Goal: Task Accomplishment & Management: Use online tool/utility

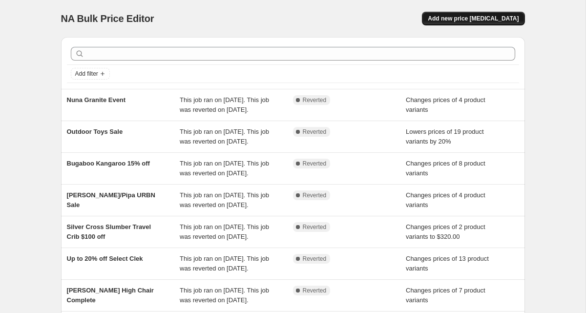
click at [459, 16] on span "Add new price change job" at bounding box center [473, 19] width 91 height 8
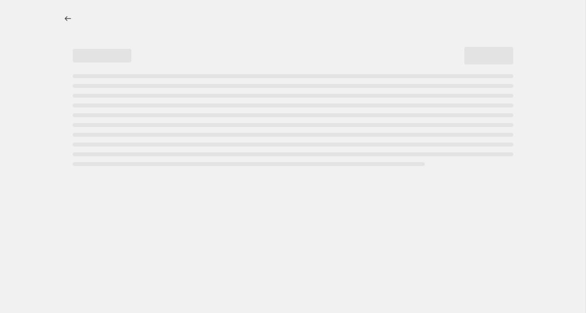
select select "percentage"
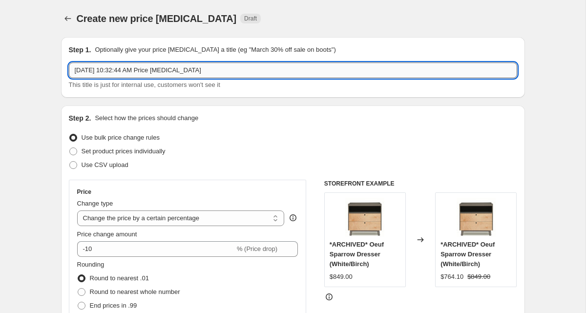
click at [147, 69] on input "Aug 27, 2025, 10:32:44 AM Price change job" at bounding box center [293, 71] width 449 height 16
paste input "Bugaboo Dragonfly"
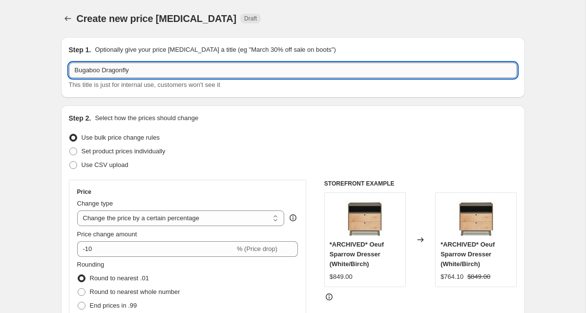
click at [75, 70] on input "Bugaboo Dragonfly" at bounding box center [293, 71] width 449 height 16
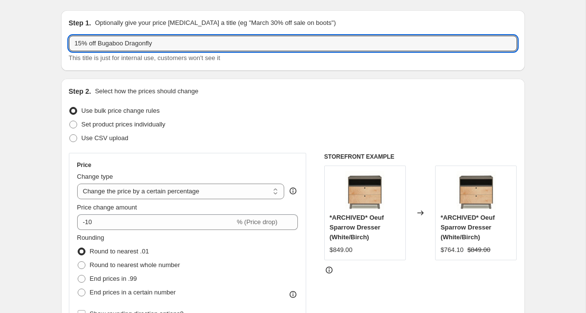
scroll to position [33, 0]
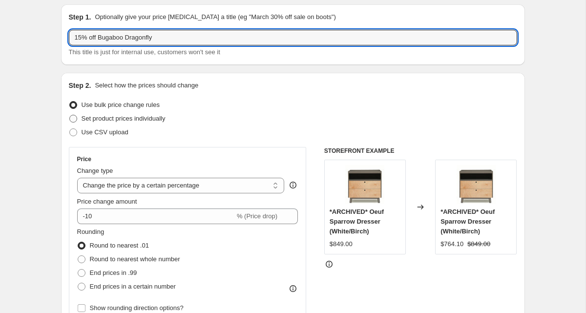
type input "15% off Bugaboo Dragonfly"
click at [91, 119] on span "Set product prices individually" at bounding box center [124, 118] width 84 height 7
click at [70, 115] on input "Set product prices individually" at bounding box center [69, 115] width 0 height 0
radio input "true"
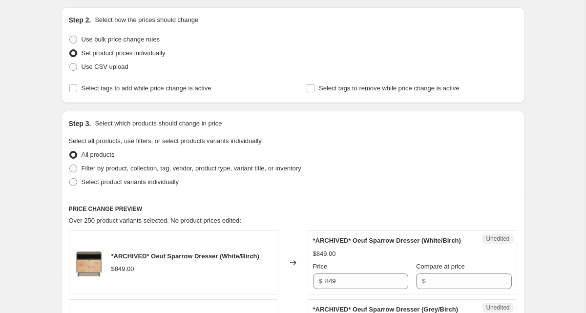
scroll to position [100, 0]
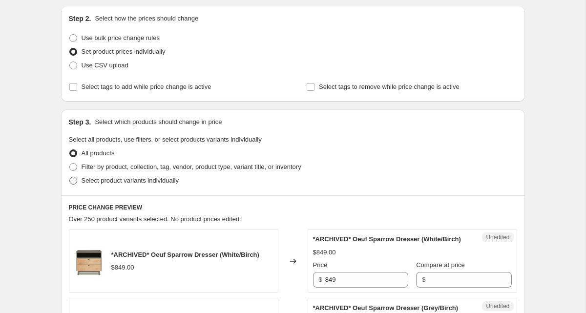
click at [94, 181] on span "Select product variants individually" at bounding box center [130, 180] width 97 height 7
click at [70, 177] on input "Select product variants individually" at bounding box center [69, 177] width 0 height 0
radio input "true"
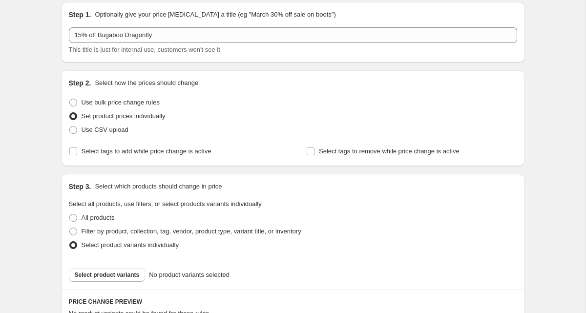
scroll to position [149, 0]
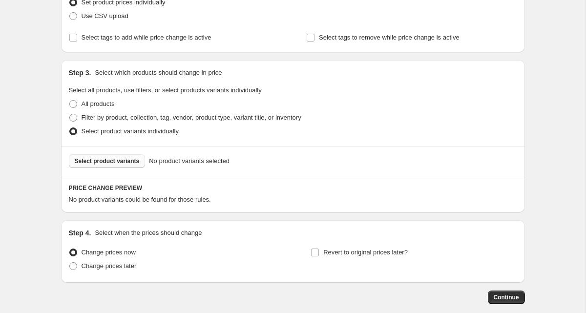
click at [103, 160] on span "Select product variants" at bounding box center [107, 161] width 65 height 8
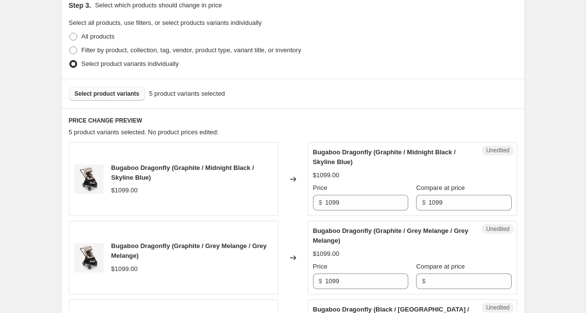
scroll to position [288, 0]
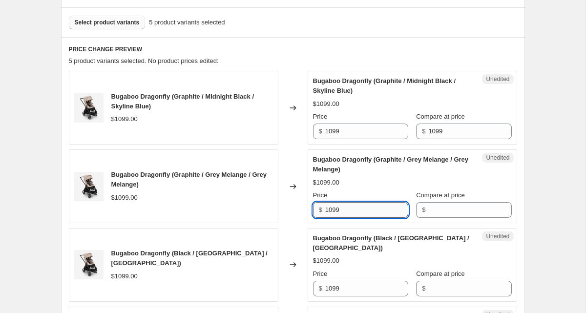
click at [329, 211] on input "1099" at bounding box center [366, 210] width 83 height 16
click at [443, 211] on input "Compare at price" at bounding box center [470, 210] width 83 height 16
paste input "1099"
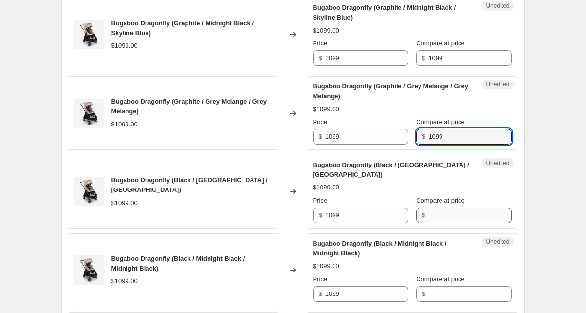
type input "1099"
click at [436, 213] on input "Compare at price" at bounding box center [470, 216] width 83 height 16
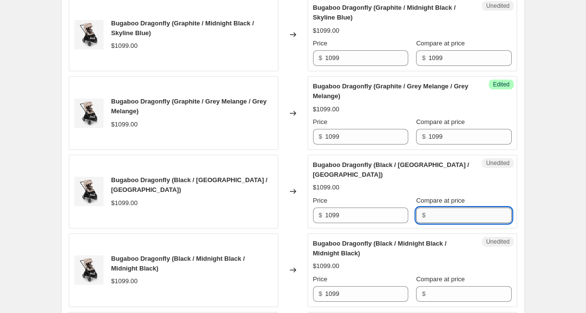
paste input "1099"
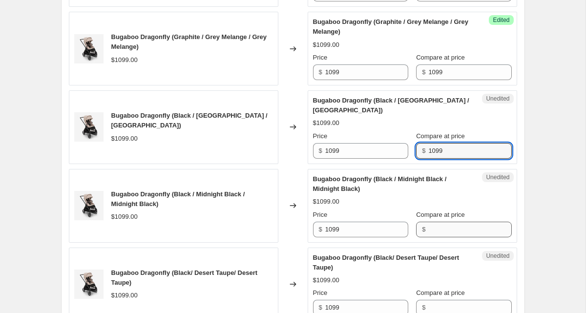
type input "1099"
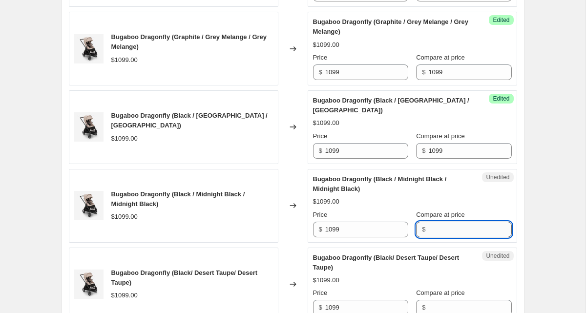
click at [429, 233] on input "Compare at price" at bounding box center [470, 230] width 83 height 16
paste input "1099"
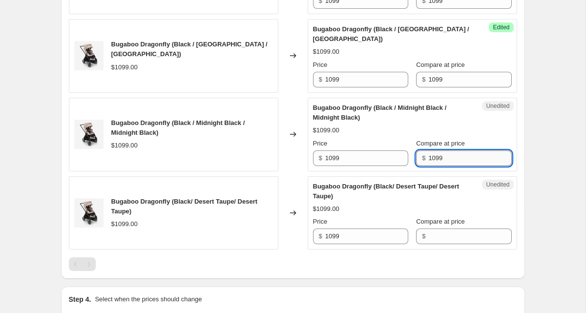
scroll to position [500, 0]
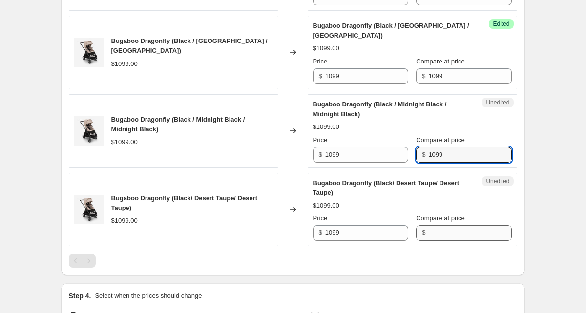
type input "1099"
click at [432, 232] on input "Compare at price" at bounding box center [470, 233] width 83 height 16
paste input "1099"
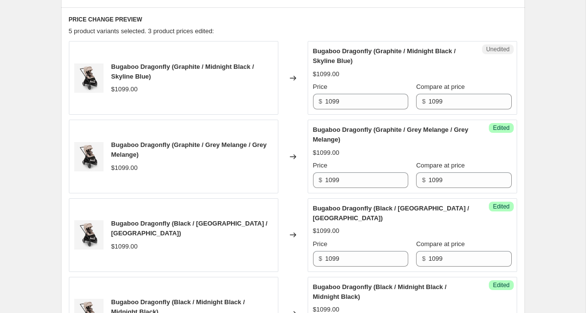
scroll to position [301, 0]
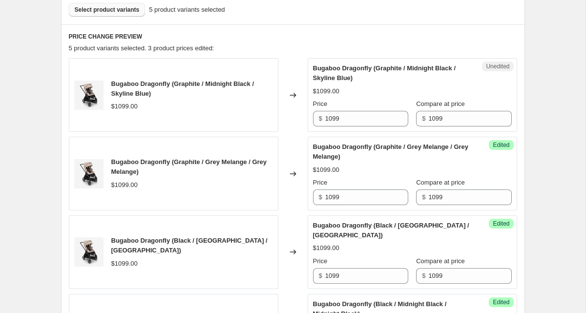
type input "1099"
click at [332, 117] on input "1099" at bounding box center [366, 119] width 83 height 16
paste input "934.15"
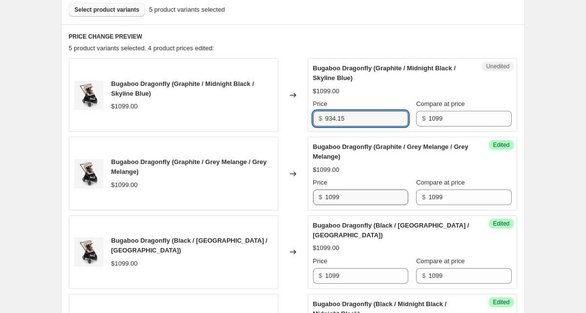
type input "934.15"
click at [330, 198] on input "1099" at bounding box center [366, 198] width 83 height 16
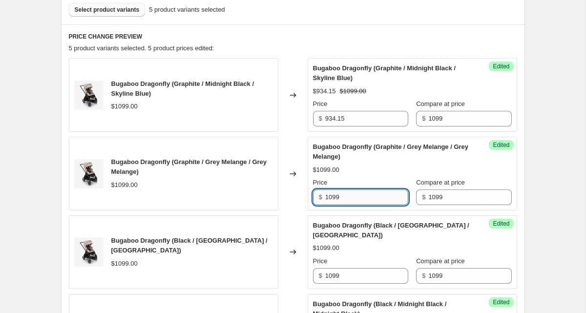
paste input "934.15"
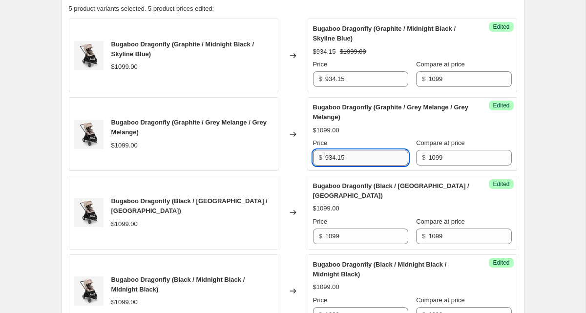
scroll to position [341, 0]
type input "934.15"
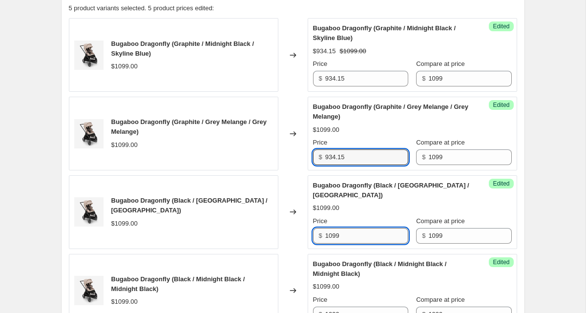
click at [331, 236] on input "1099" at bounding box center [366, 236] width 83 height 16
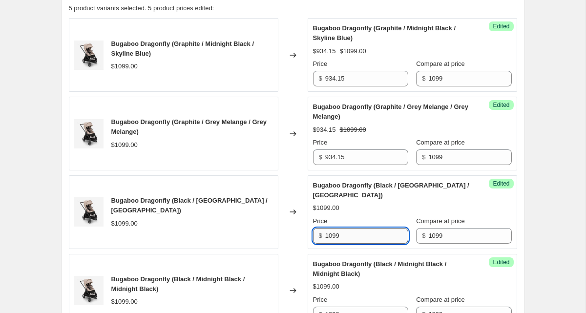
click at [331, 236] on input "1099" at bounding box center [366, 236] width 83 height 16
paste input "34.159"
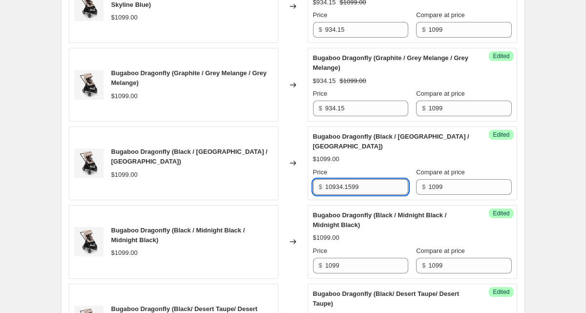
scroll to position [398, 0]
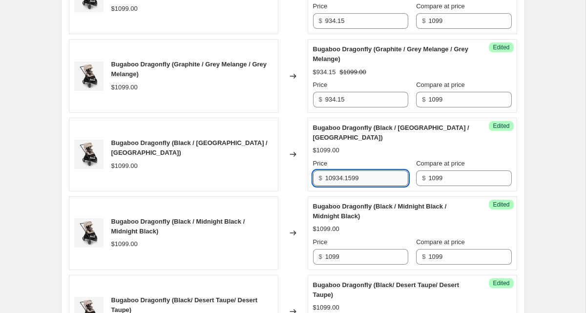
click at [347, 178] on input "10934.1599" at bounding box center [366, 179] width 83 height 16
paste input "934.15"
type input "934.15"
click at [329, 256] on input "1099" at bounding box center [366, 257] width 83 height 16
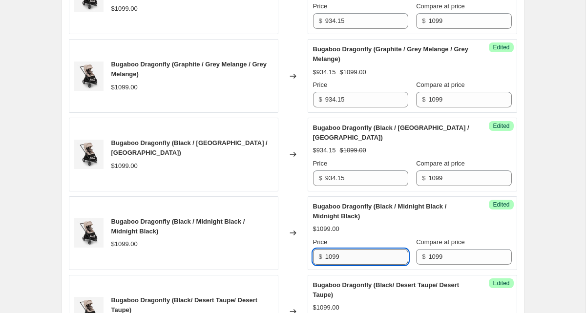
click at [329, 256] on input "1099" at bounding box center [366, 257] width 83 height 16
paste input "934.15"
click at [364, 257] on input "934.15" at bounding box center [366, 257] width 83 height 16
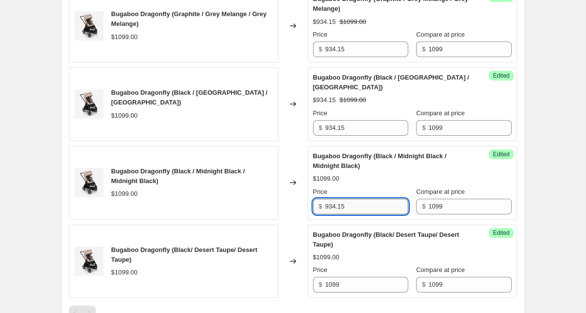
scroll to position [458, 0]
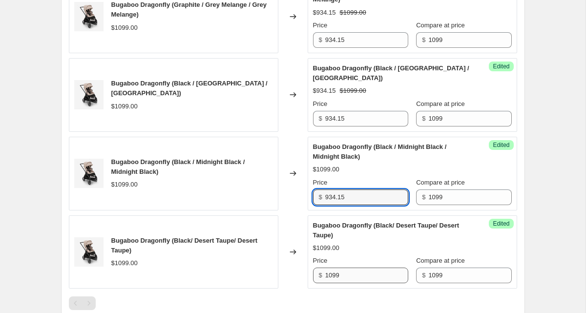
type input "934.15"
click at [331, 275] on input "1099" at bounding box center [366, 276] width 83 height 16
paste input "934.15"
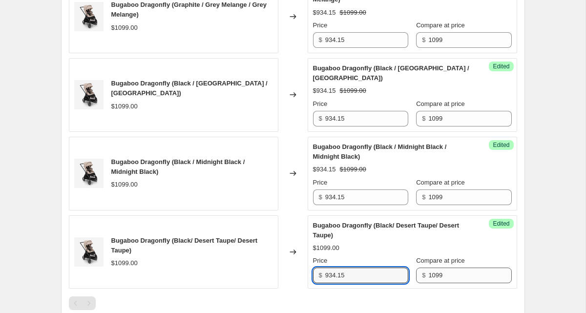
type input "934.15"
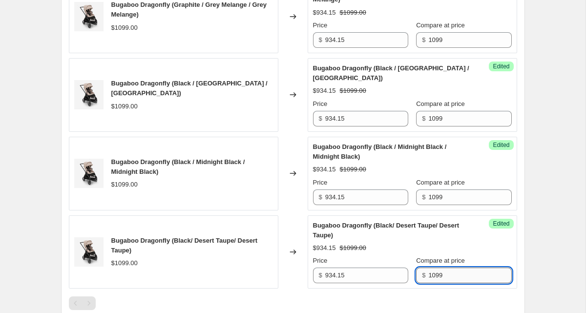
click at [442, 271] on input "1099" at bounding box center [470, 276] width 83 height 16
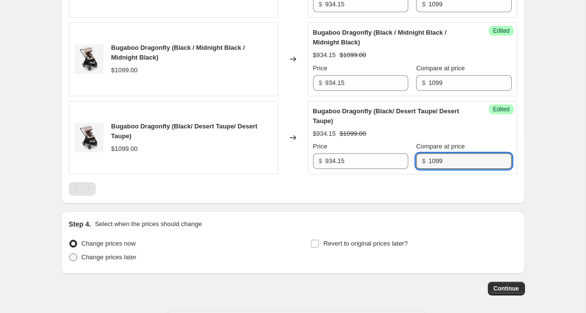
click at [125, 258] on span "Change prices later" at bounding box center [109, 257] width 55 height 7
click at [70, 254] on input "Change prices later" at bounding box center [69, 254] width 0 height 0
radio input "true"
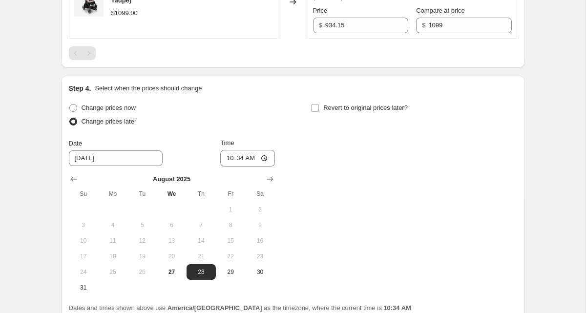
scroll to position [722, 0]
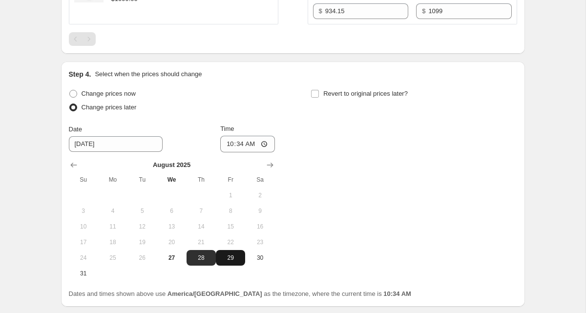
click at [230, 259] on span "29" at bounding box center [231, 258] width 22 height 8
type input "8/29/2025"
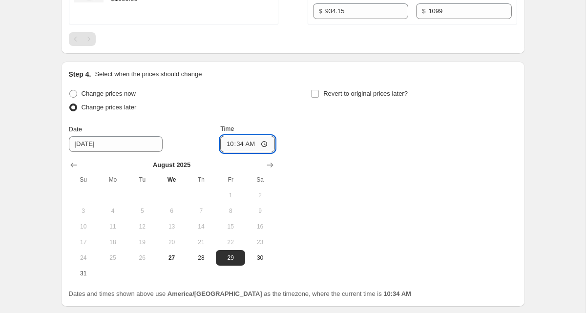
click at [228, 144] on input "10:34" at bounding box center [247, 144] width 55 height 17
type input "00:00"
click at [355, 91] on span "Revert to original prices later?" at bounding box center [366, 93] width 85 height 7
click at [319, 91] on input "Revert to original prices later?" at bounding box center [315, 94] width 8 height 8
checkbox input "true"
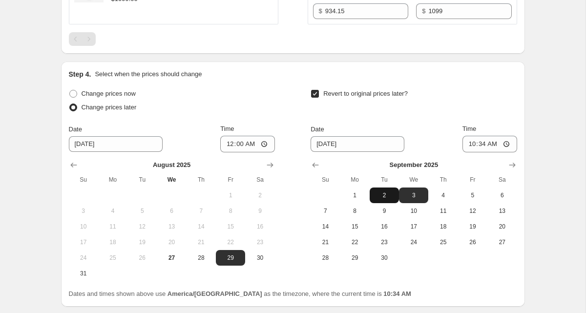
click at [374, 195] on span "2" at bounding box center [385, 196] width 22 height 8
type input "9/2/2025"
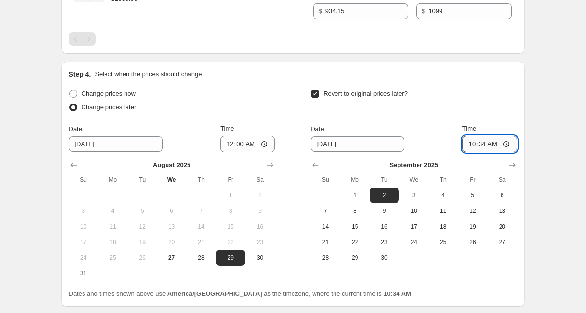
click at [470, 144] on input "10:34" at bounding box center [490, 144] width 55 height 17
type input "23:59"
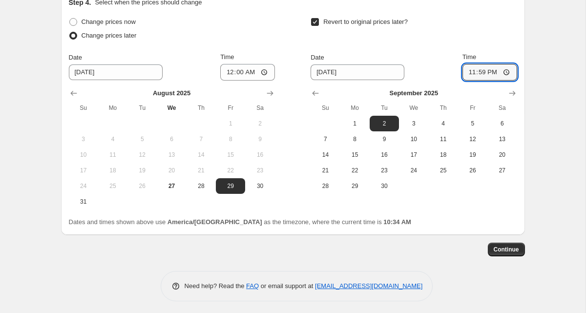
scroll to position [797, 0]
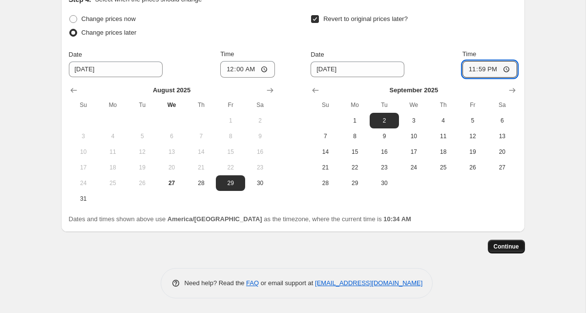
click at [514, 247] on span "Continue" at bounding box center [506, 247] width 25 height 8
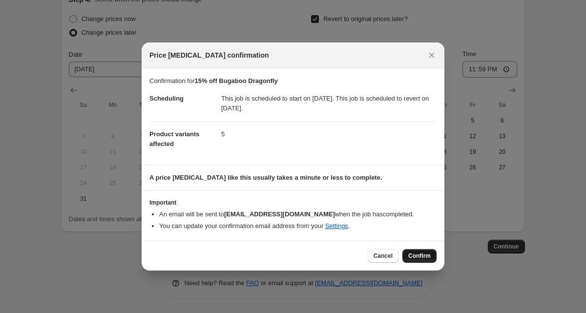
click at [416, 259] on span "Confirm" at bounding box center [420, 256] width 22 height 8
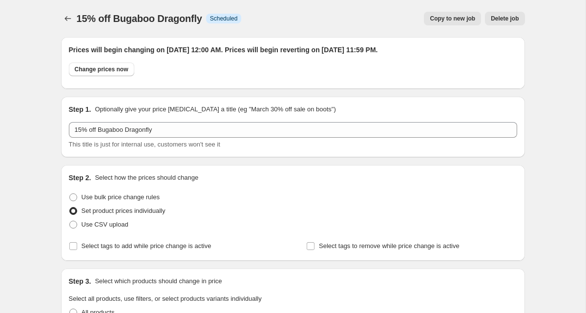
scroll to position [797, 0]
